Goal: Task Accomplishment & Management: Use online tool/utility

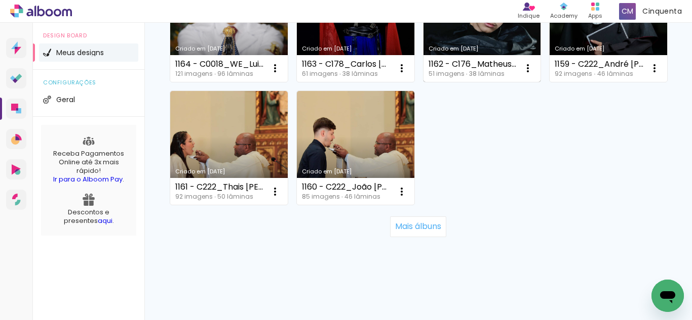
scroll to position [781, 0]
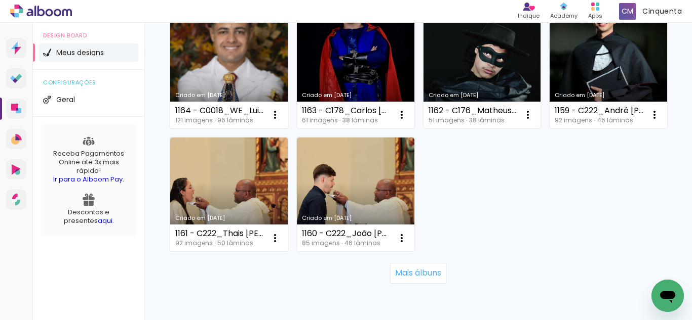
scroll to position [759, 0]
